Goal: Information Seeking & Learning: Learn about a topic

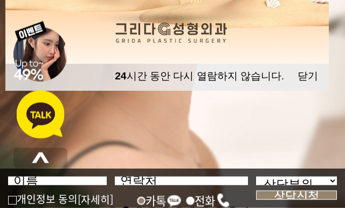
click at [261, 72] on button "24 시간 동안 다시 열람하지 않습니다." at bounding box center [199, 76] width 169 height 14
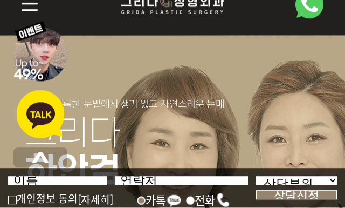
scroll to position [59, 0]
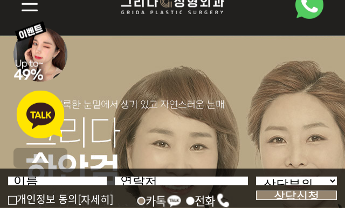
click at [25, 9] on img at bounding box center [35, 5] width 33 height 23
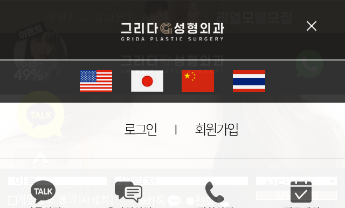
click at [312, 26] on img at bounding box center [312, 26] width 30 height 30
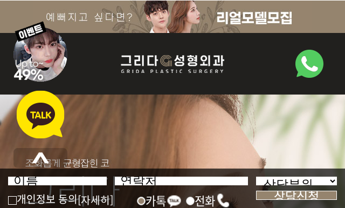
click at [29, 62] on img at bounding box center [40, 51] width 54 height 62
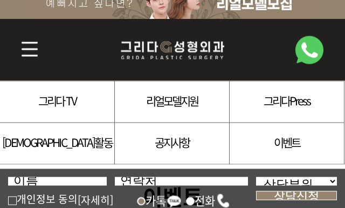
scroll to position [13, 0]
click at [24, 51] on img at bounding box center [35, 50] width 33 height 23
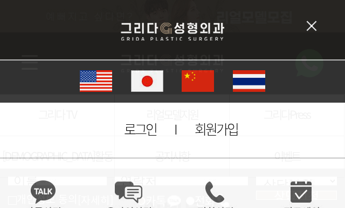
click at [224, 125] on link "회원가입" at bounding box center [216, 128] width 43 height 19
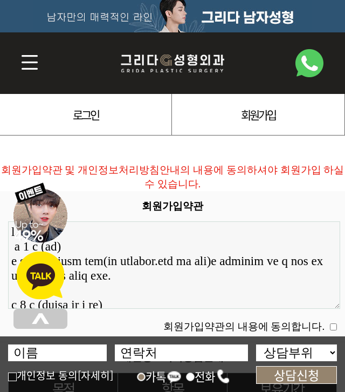
click at [202, 62] on img at bounding box center [172, 63] width 104 height 30
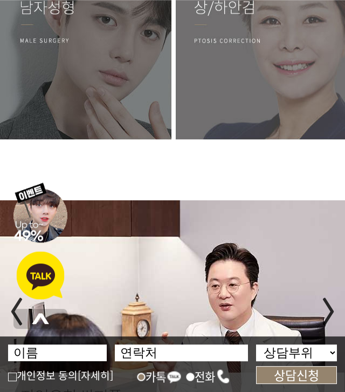
scroll to position [2090, 0]
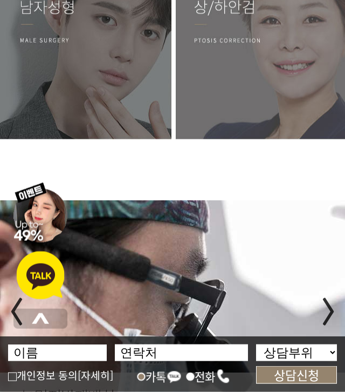
click at [42, 36] on img at bounding box center [86, 59] width 173 height 185
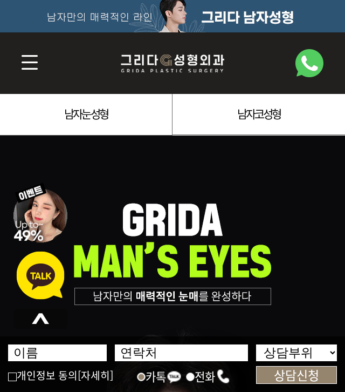
click at [58, 112] on li "남자눈성형" at bounding box center [86, 115] width 173 height 42
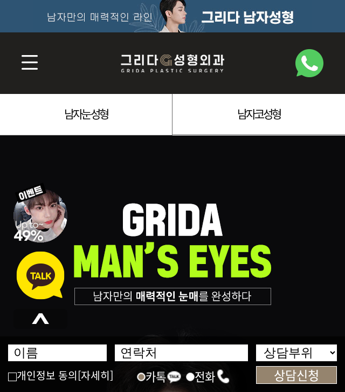
click at [69, 106] on link "남자눈성형" at bounding box center [86, 113] width 44 height 16
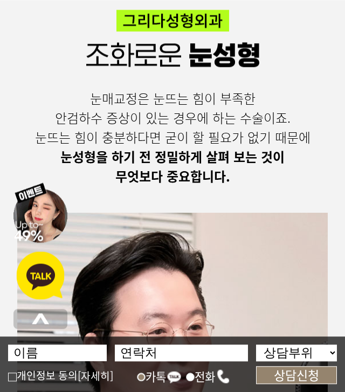
scroll to position [3844, 0]
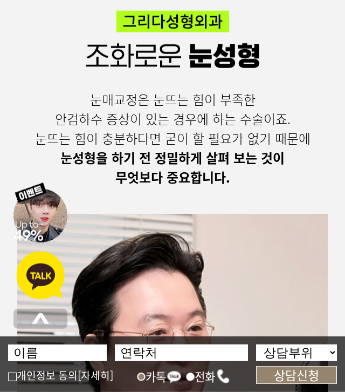
click at [26, 220] on img at bounding box center [40, 212] width 54 height 62
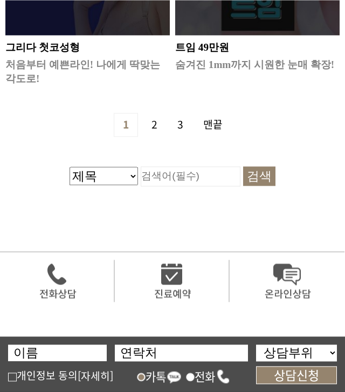
scroll to position [1522, 0]
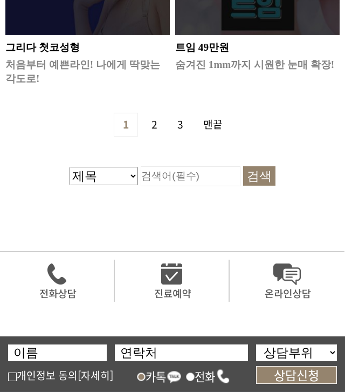
click at [153, 120] on link "2 페이지" at bounding box center [154, 124] width 23 height 23
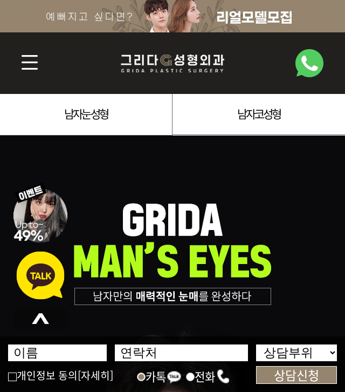
scroll to position [3844, 0]
